Goal: Transaction & Acquisition: Book appointment/travel/reservation

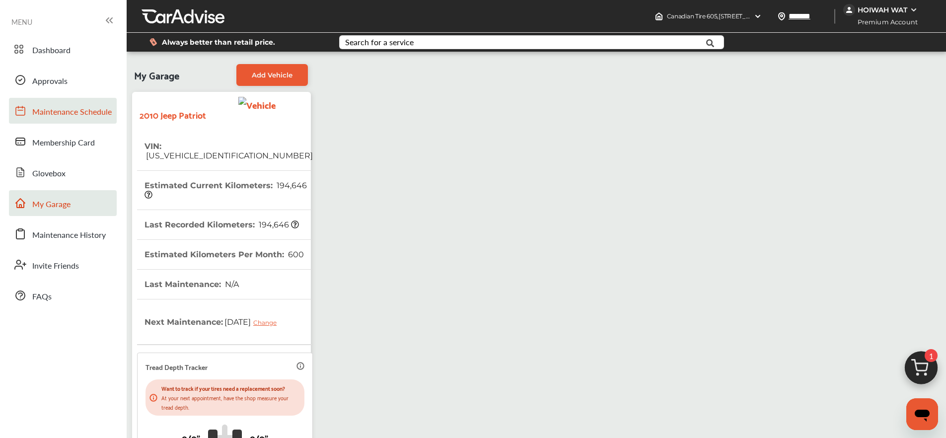
click at [64, 111] on span "Maintenance Schedule" at bounding box center [71, 112] width 79 height 13
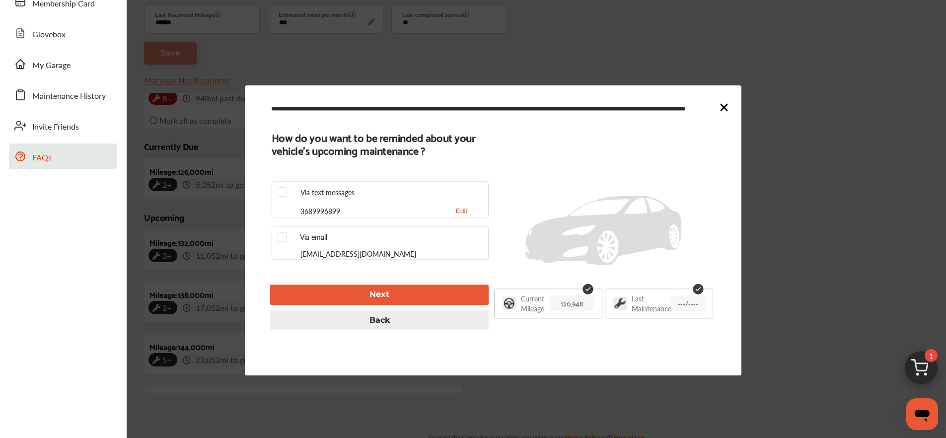
scroll to position [160, 0]
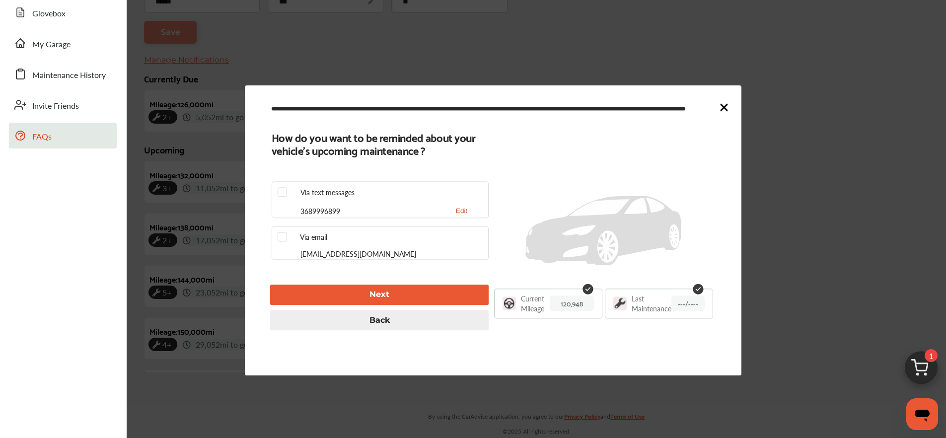
type input "***"
click at [721, 106] on icon at bounding box center [724, 107] width 6 height 6
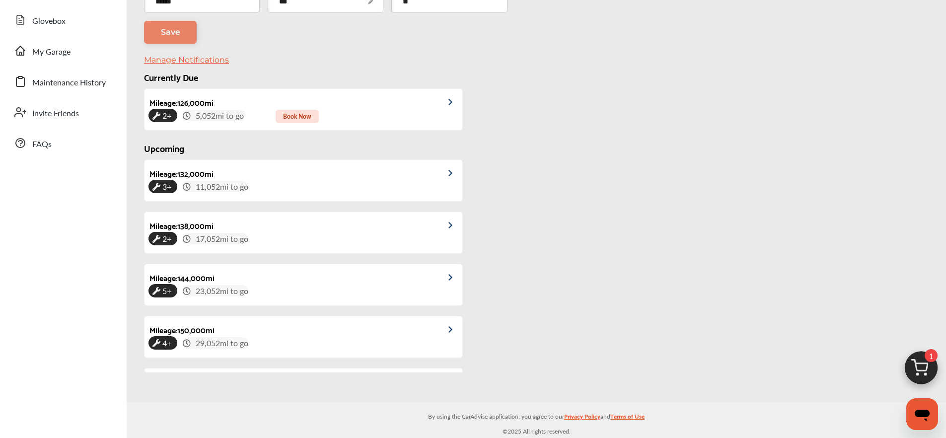
scroll to position [33, 0]
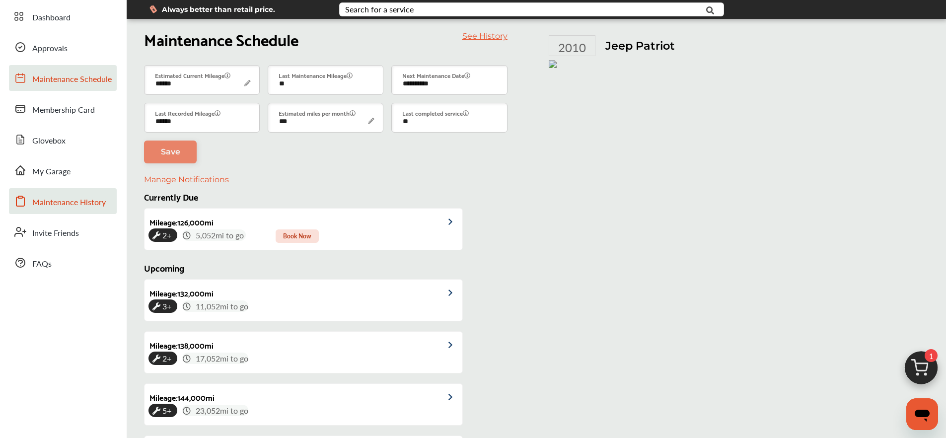
click at [48, 207] on span "Maintenance History" at bounding box center [68, 202] width 73 height 13
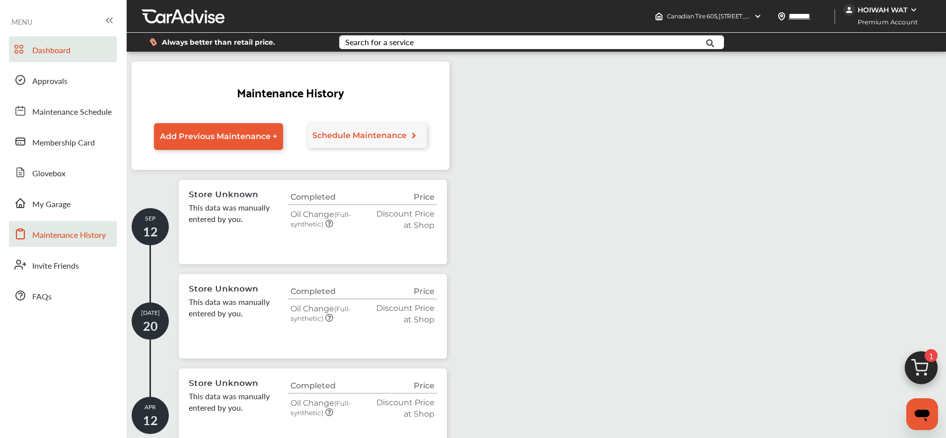
click at [54, 47] on span "Dashboard" at bounding box center [51, 50] width 38 height 13
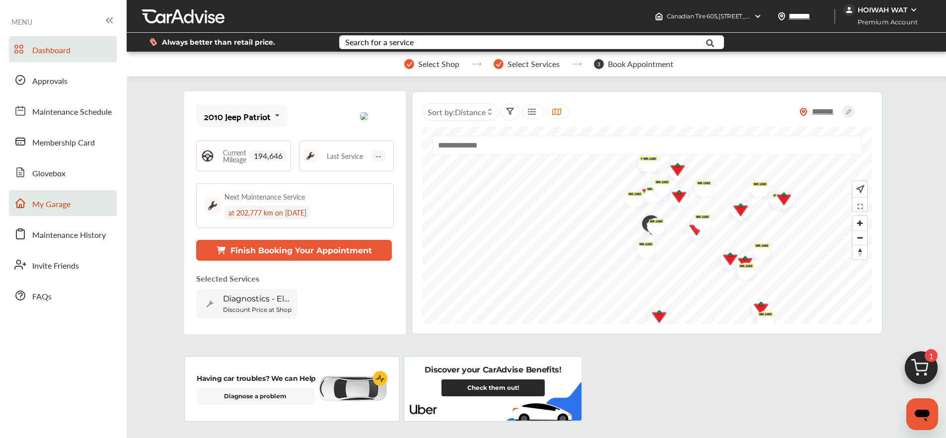
click at [58, 202] on span "My Garage" at bounding box center [51, 204] width 38 height 13
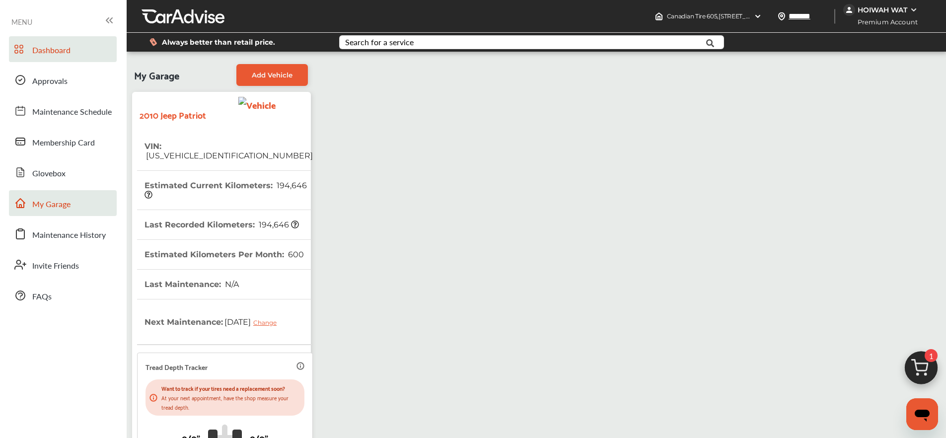
click at [60, 56] on span "Dashboard" at bounding box center [51, 50] width 38 height 13
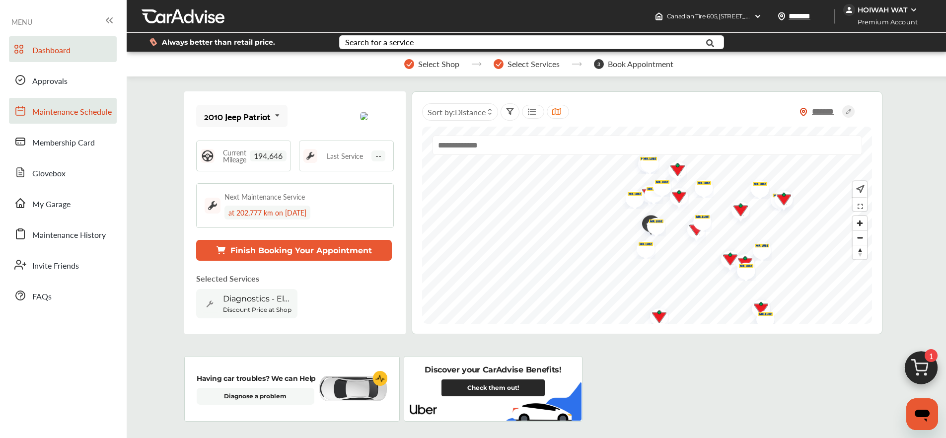
click at [60, 101] on link "Maintenance Schedule" at bounding box center [63, 111] width 108 height 26
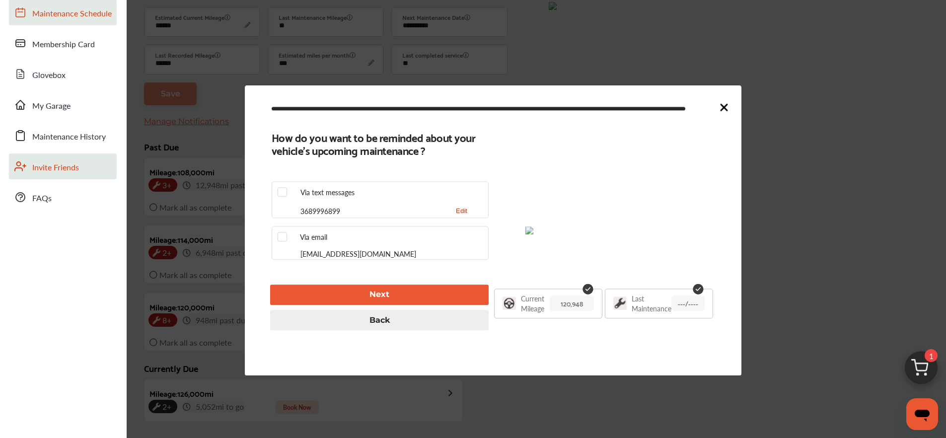
scroll to position [111, 0]
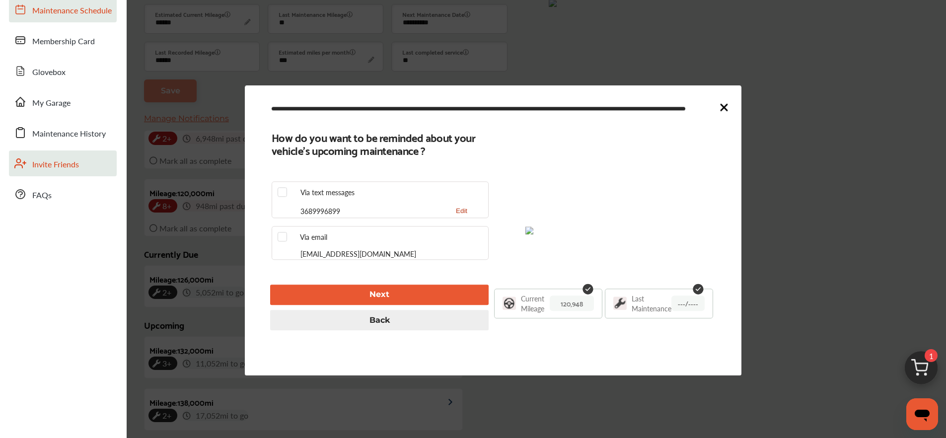
type input "***"
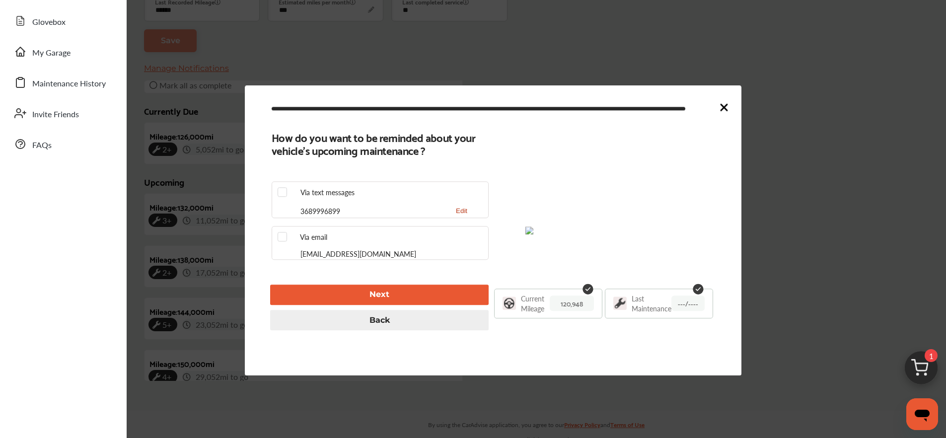
scroll to position [229, 0]
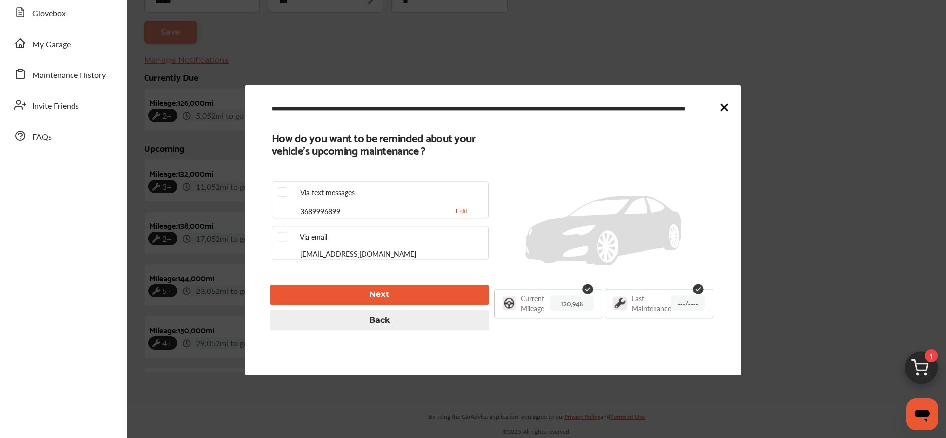
click at [718, 103] on icon at bounding box center [724, 107] width 12 height 12
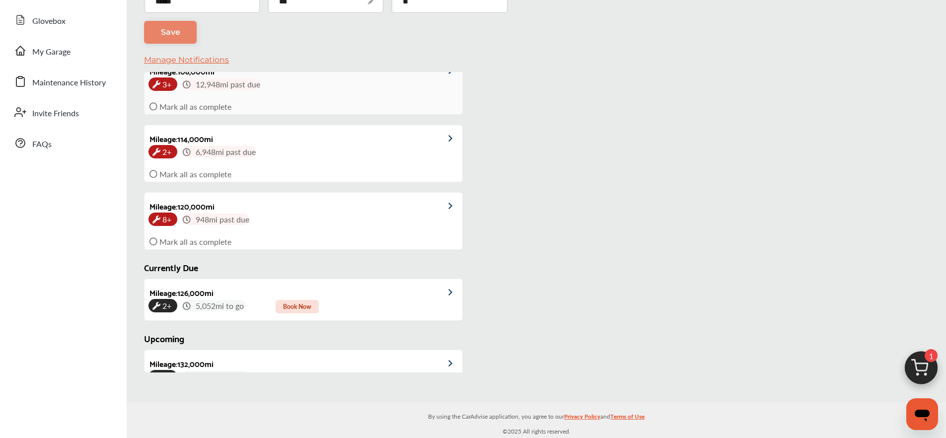
scroll to position [33, 0]
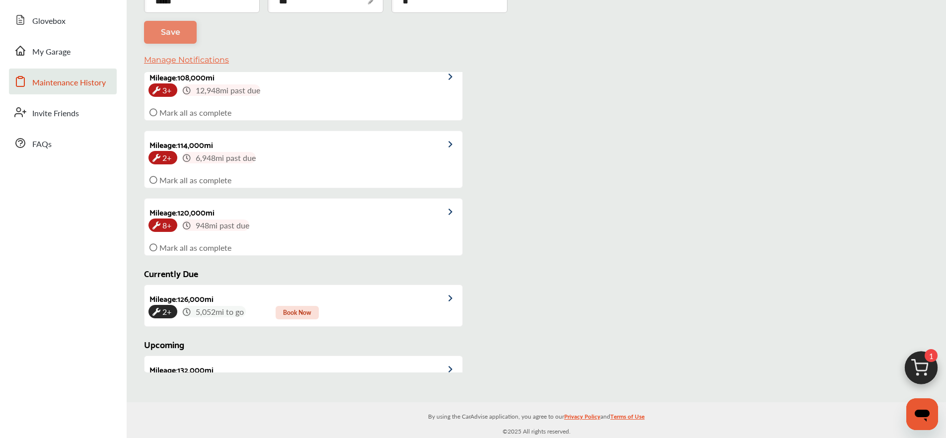
click at [58, 78] on span "Maintenance History" at bounding box center [68, 82] width 73 height 13
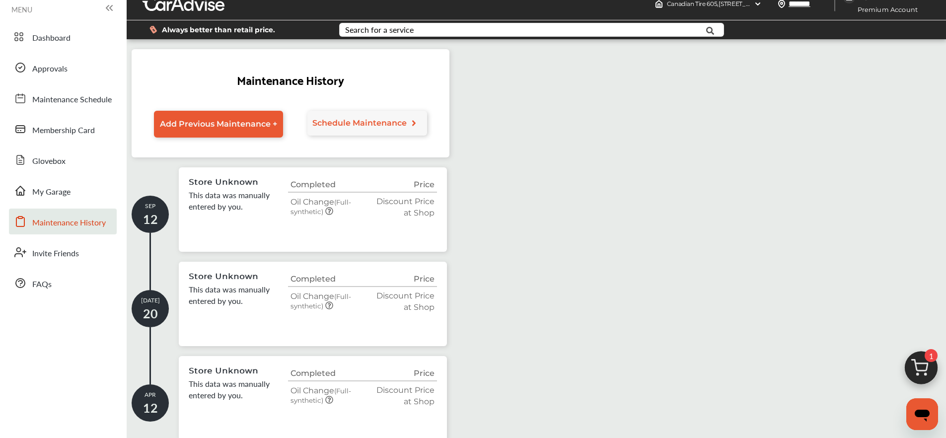
scroll to position [67, 0]
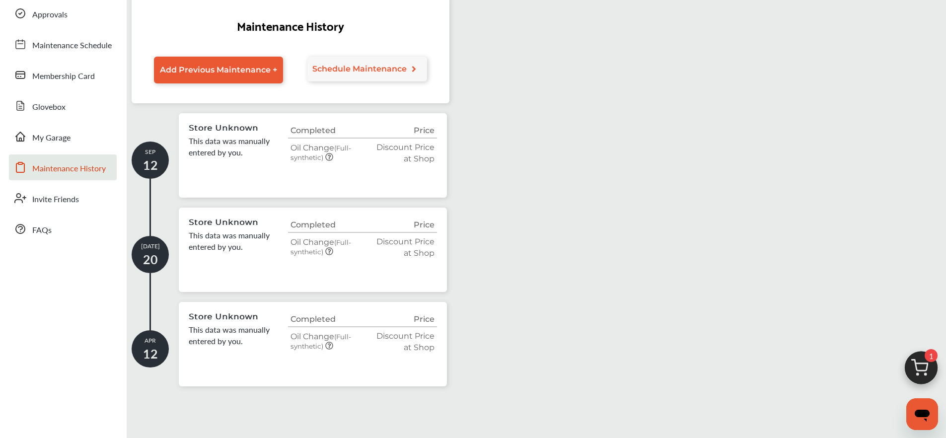
click at [329, 158] on icon at bounding box center [329, 157] width 8 height 8
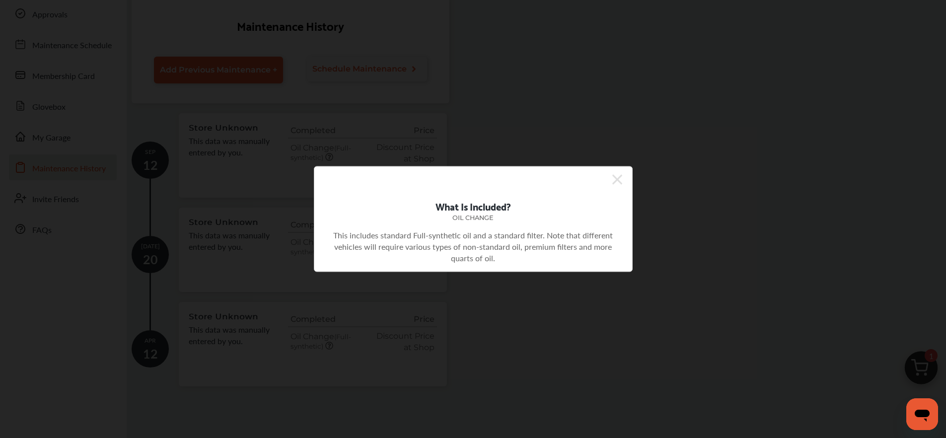
click at [515, 137] on div "What Is Included? Oil Change This includes standard Full-synthetic oil and a st…" at bounding box center [473, 219] width 946 height 438
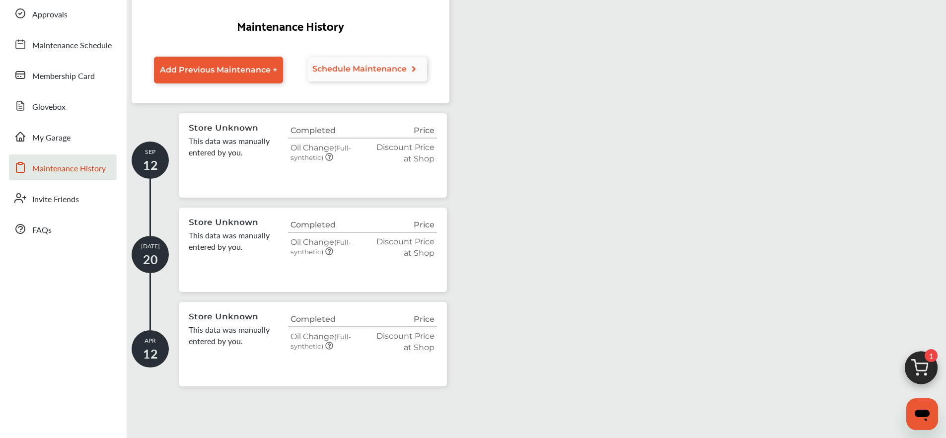
click at [369, 68] on span "Schedule Maintenance" at bounding box center [359, 68] width 94 height 9
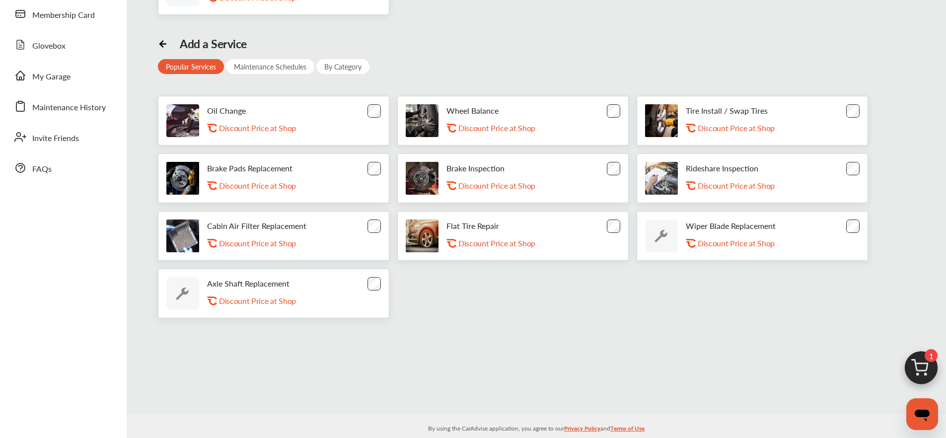
scroll to position [140, 0]
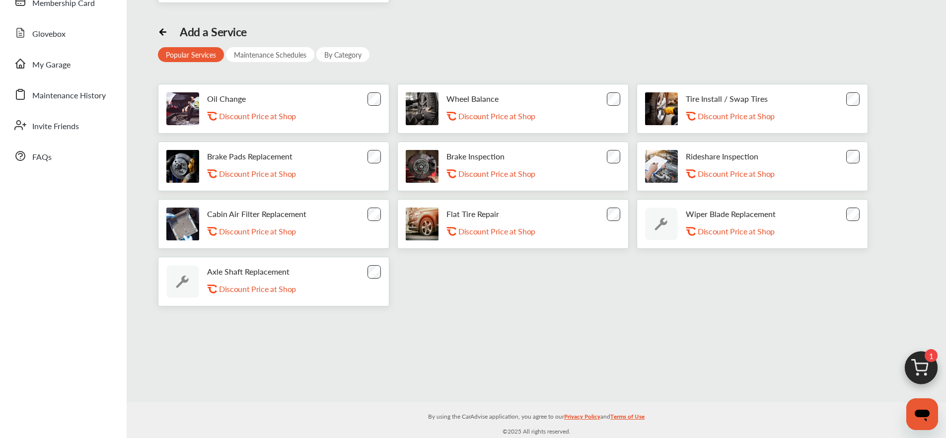
click at [425, 160] on img at bounding box center [422, 166] width 33 height 33
click at [476, 157] on p "Brake Inspection" at bounding box center [475, 155] width 58 height 9
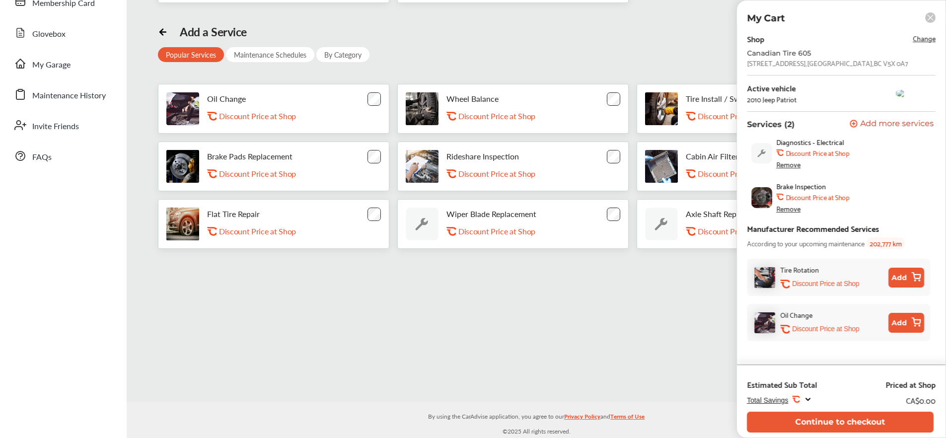
click at [786, 162] on div "Remove" at bounding box center [788, 164] width 24 height 8
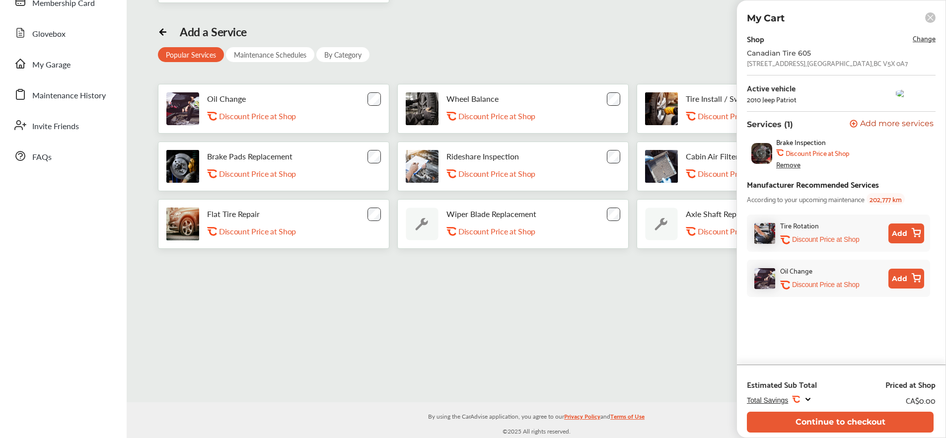
click at [932, 19] on icon at bounding box center [930, 17] width 5 height 5
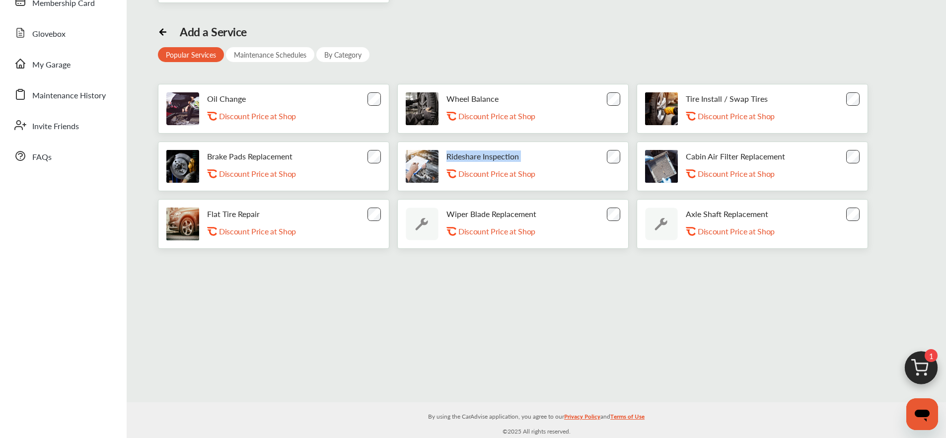
drag, startPoint x: 534, startPoint y: 158, endPoint x: 445, endPoint y: 157, distance: 88.4
click at [446, 157] on div "Rideshare Inspection .st0{fill:#FA4A1C;} Discount Price at Shop" at bounding box center [501, 166] width 111 height 30
copy div "Rideshare Inspection .st0{fill:#FA4A1C;}"
click at [279, 54] on div "Maintenance Schedules" at bounding box center [270, 54] width 88 height 15
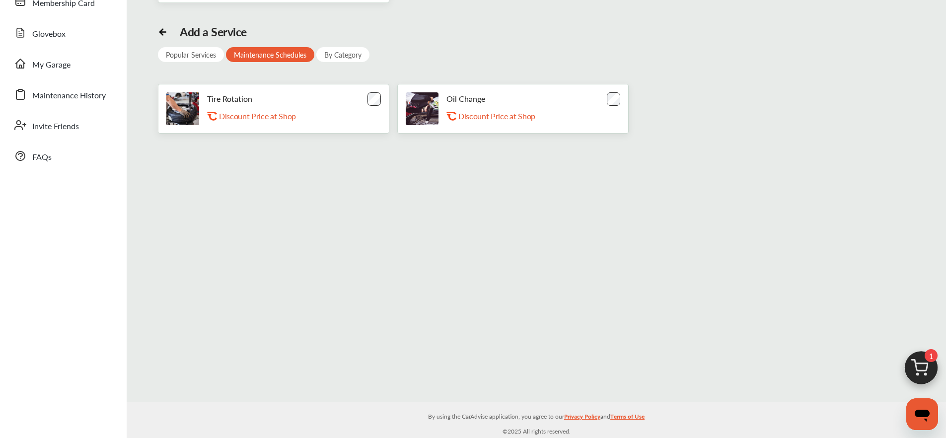
click at [347, 53] on div "By Category" at bounding box center [342, 54] width 53 height 15
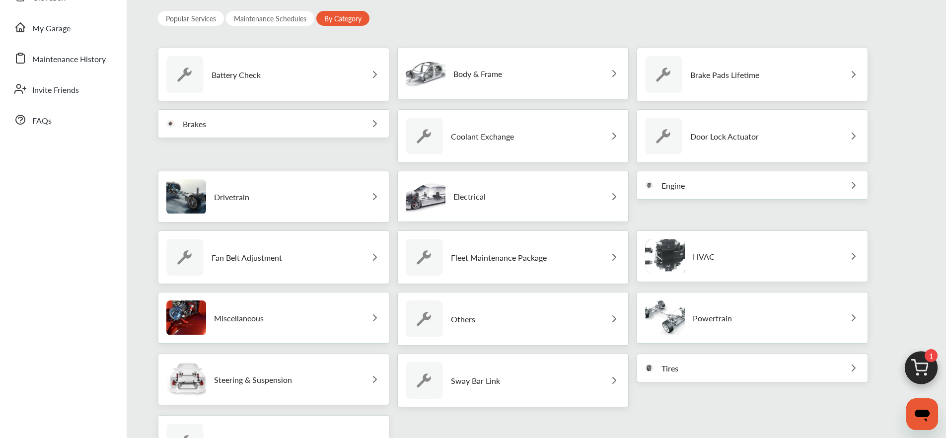
scroll to position [125, 0]
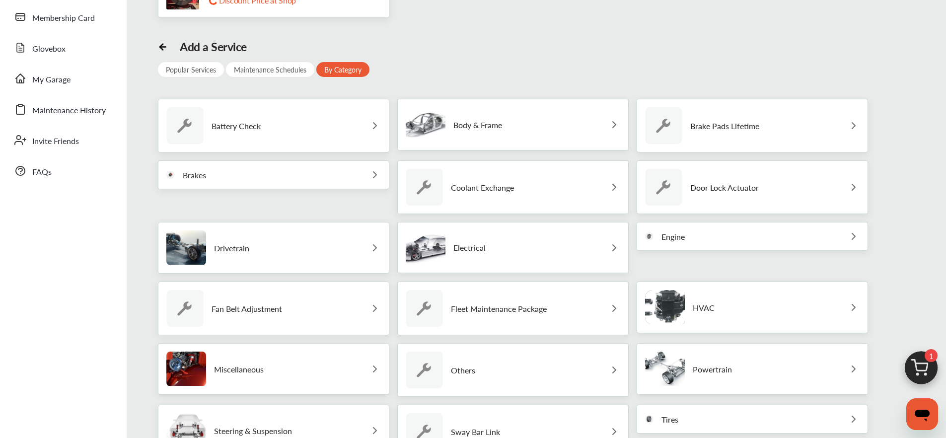
click at [361, 174] on div "Brakes" at bounding box center [273, 174] width 231 height 29
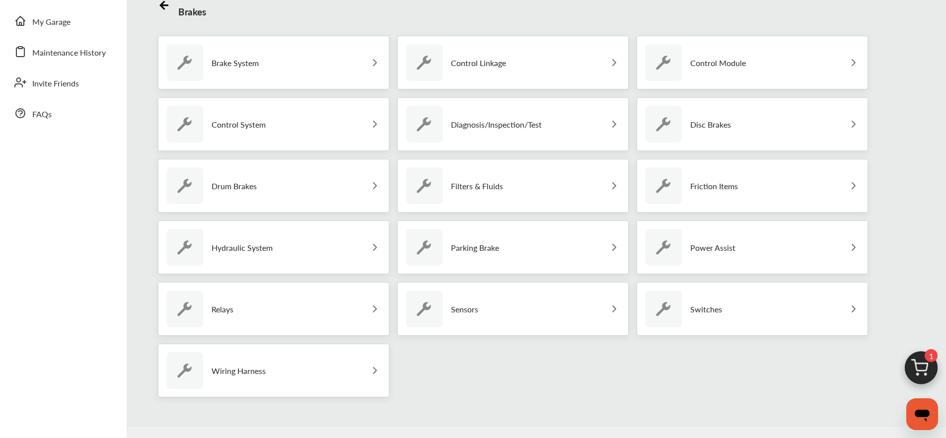
scroll to position [189, 0]
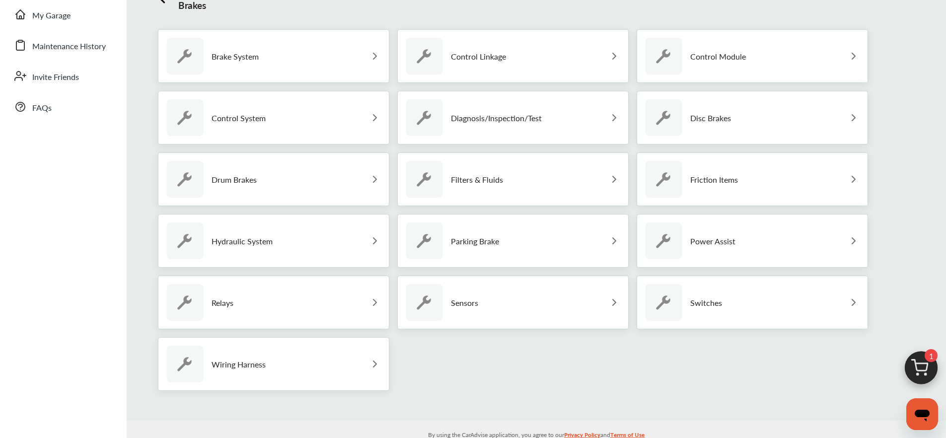
click at [608, 240] on img at bounding box center [614, 241] width 12 height 12
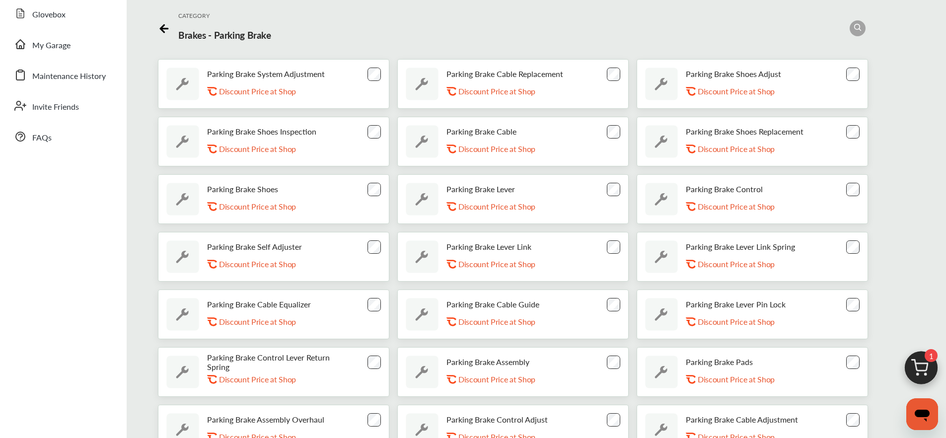
scroll to position [108, 0]
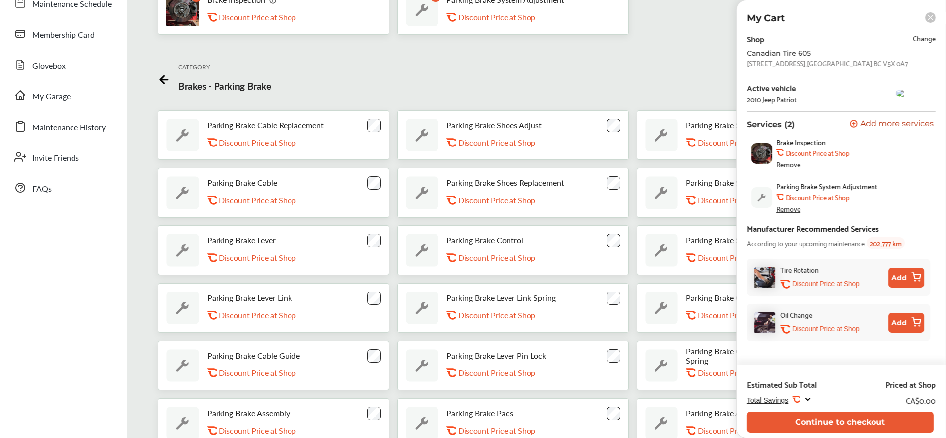
click at [799, 168] on div "Remove" at bounding box center [788, 164] width 24 height 8
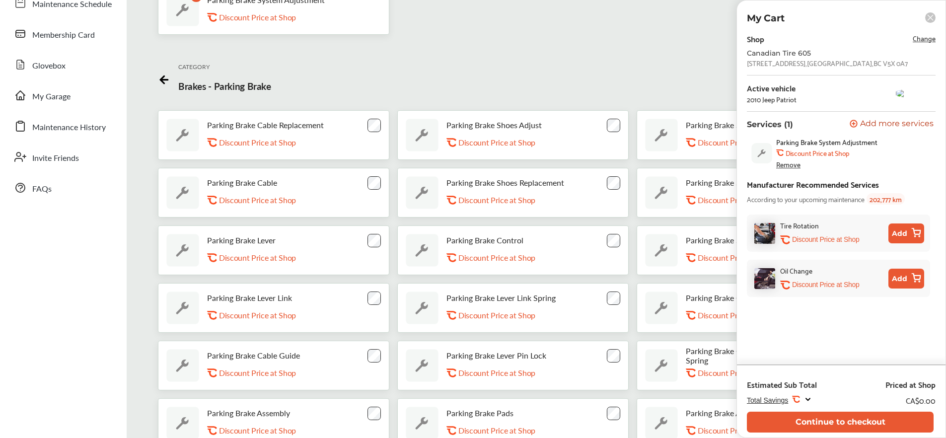
click at [797, 167] on div "Remove" at bounding box center [788, 164] width 24 height 8
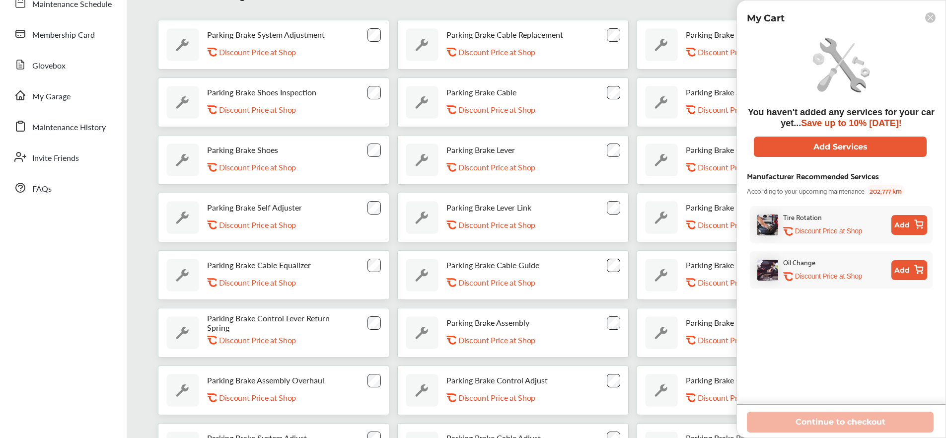
click at [928, 19] on rect at bounding box center [930, 17] width 10 height 10
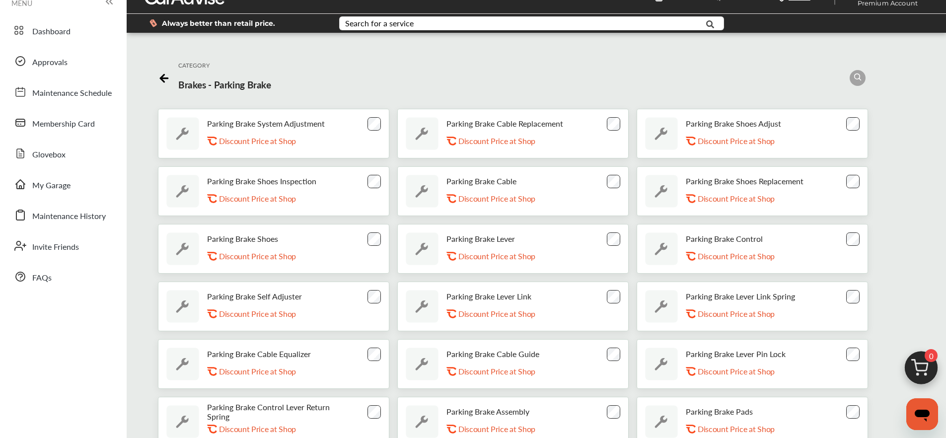
scroll to position [0, 0]
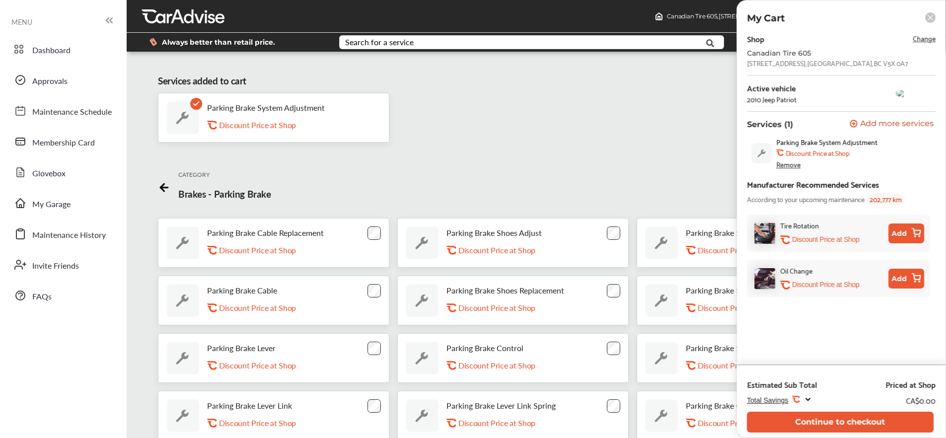
click at [917, 34] on span "Change" at bounding box center [924, 37] width 23 height 11
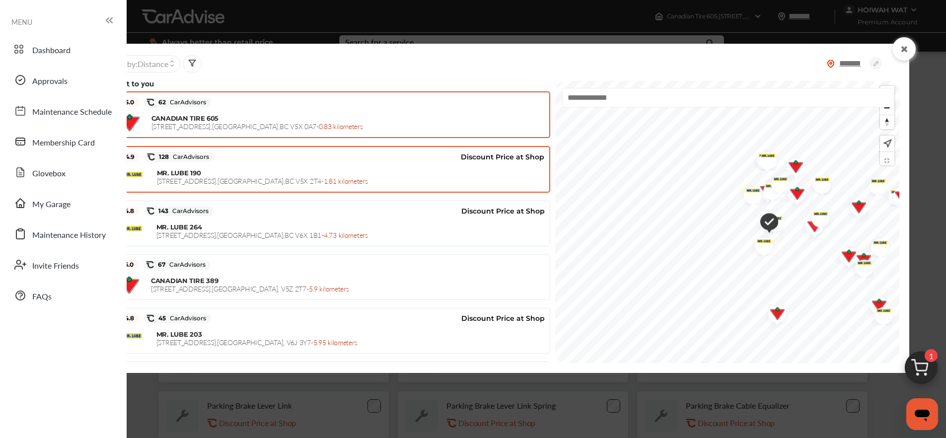
click at [281, 185] on span "[STREET_ADDRESS] - 1.81 kilometers" at bounding box center [262, 181] width 211 height 10
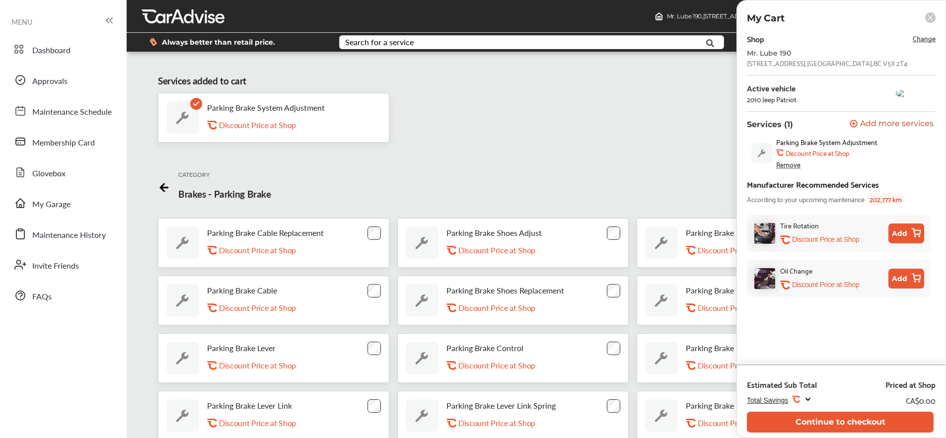
click at [795, 166] on div "Remove" at bounding box center [788, 164] width 24 height 8
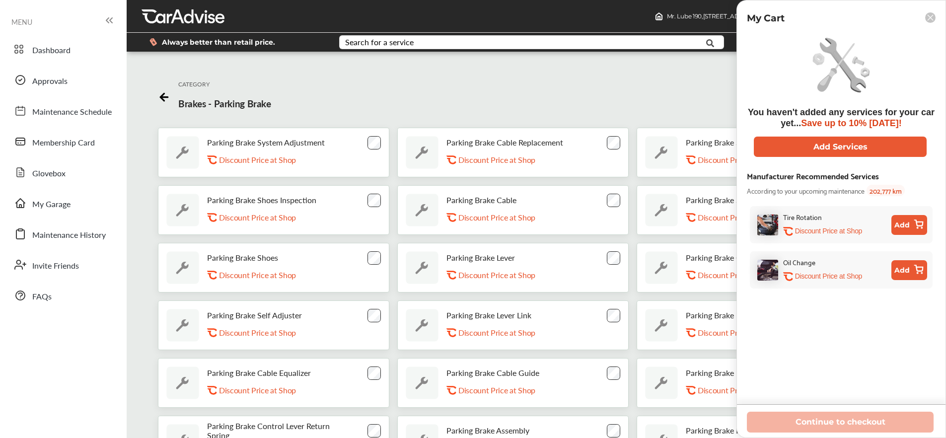
click at [930, 18] on icon at bounding box center [930, 17] width 5 height 5
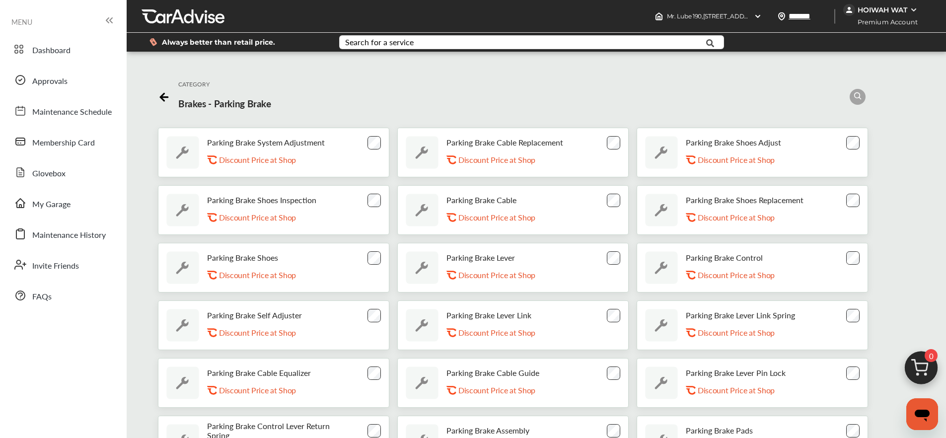
click at [162, 97] on icon at bounding box center [163, 97] width 7 height 0
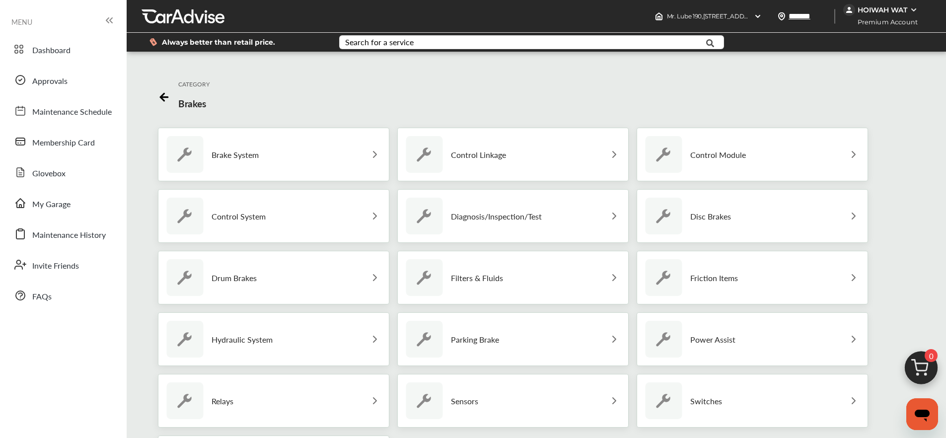
click at [162, 97] on icon at bounding box center [163, 97] width 7 height 0
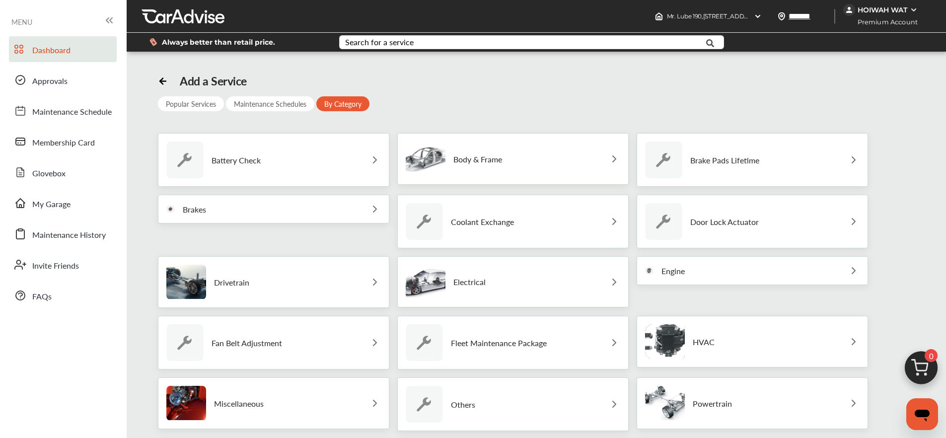
click at [66, 52] on span "Dashboard" at bounding box center [51, 50] width 38 height 13
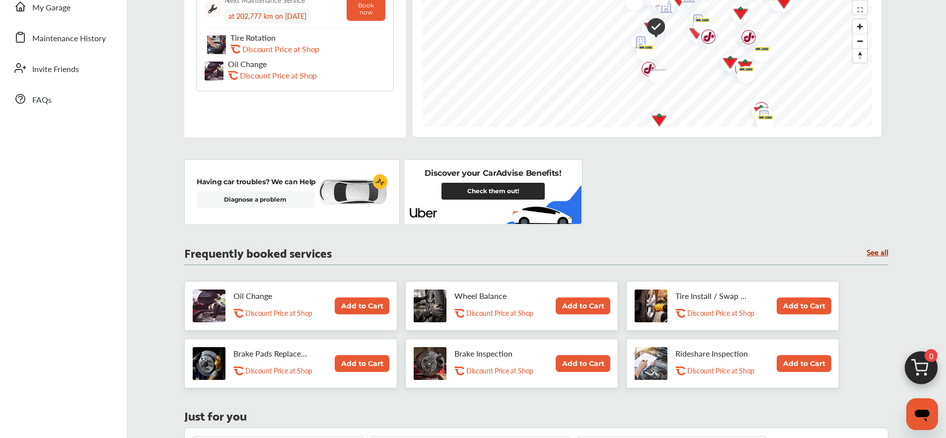
scroll to position [210, 0]
